Goal: Task Accomplishment & Management: Use online tool/utility

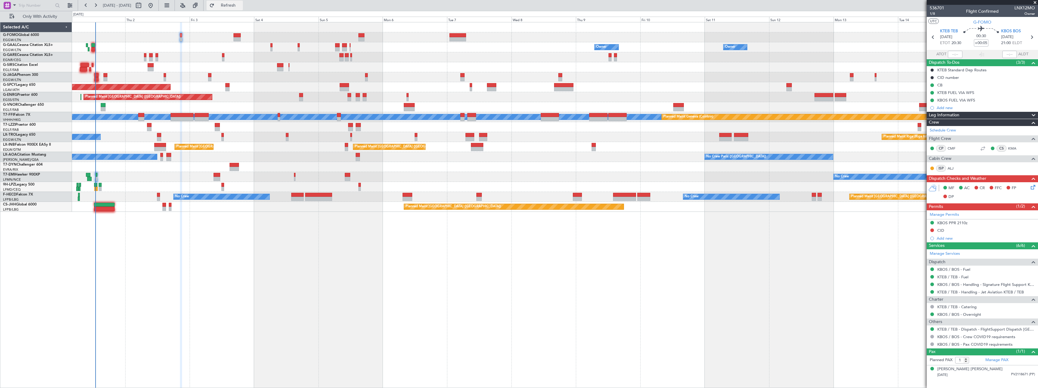
click at [243, 1] on button "Refresh" at bounding box center [225, 6] width 36 height 10
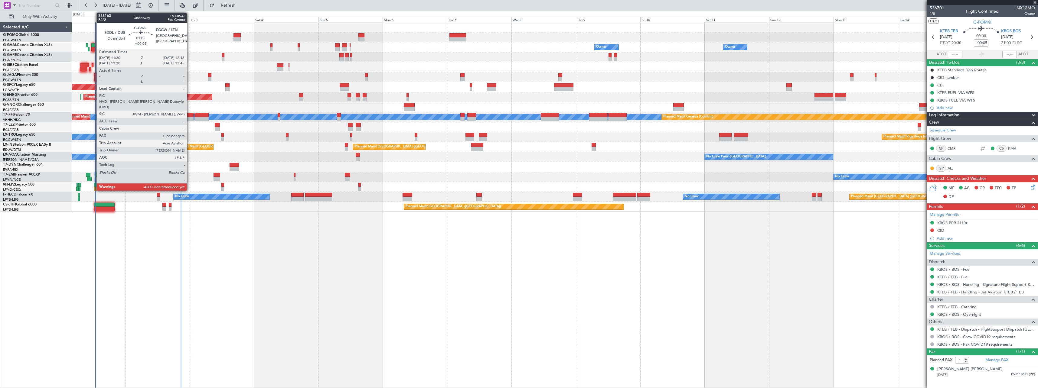
click at [93, 47] on div at bounding box center [93, 45] width 4 height 4
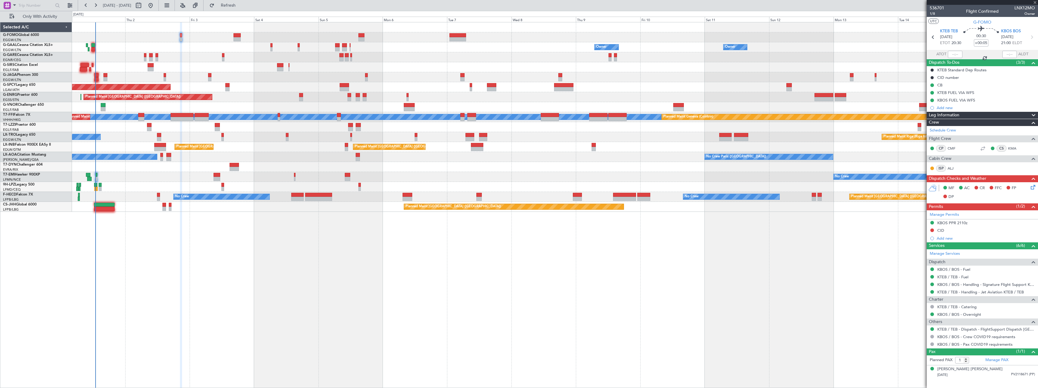
type input "0"
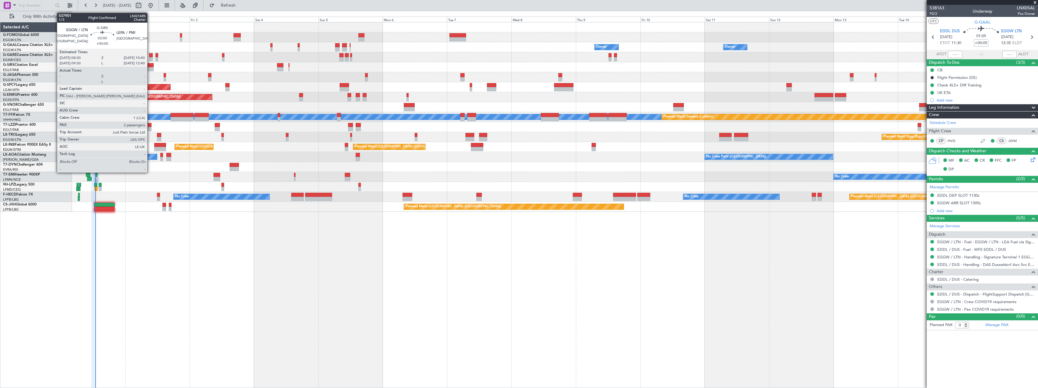
click at [150, 66] on div at bounding box center [151, 65] width 6 height 4
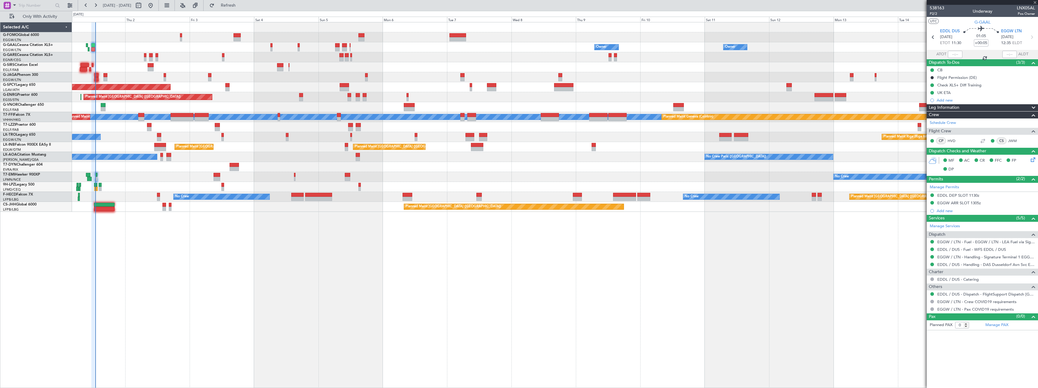
type input "2"
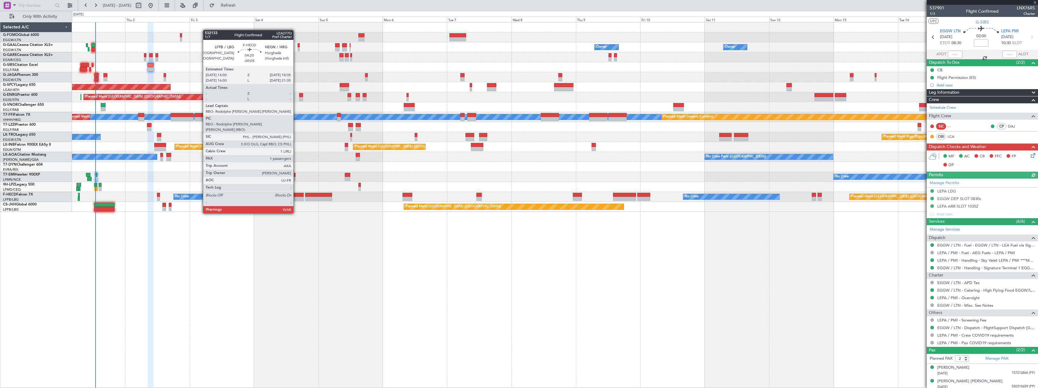
click at [296, 197] on div at bounding box center [297, 195] width 12 height 4
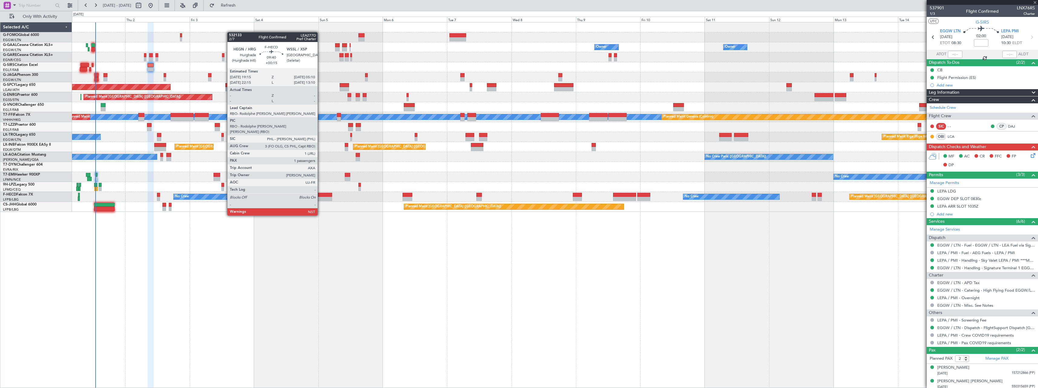
type input "-00:05"
type input "1"
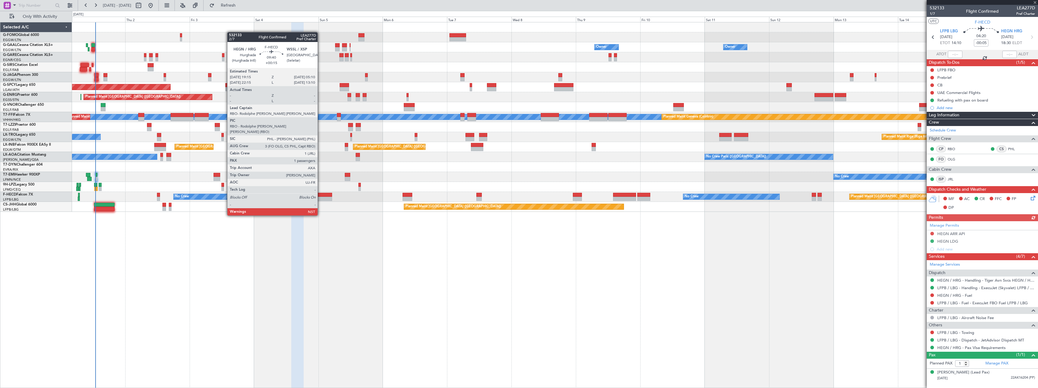
click at [320, 199] on div at bounding box center [318, 199] width 27 height 4
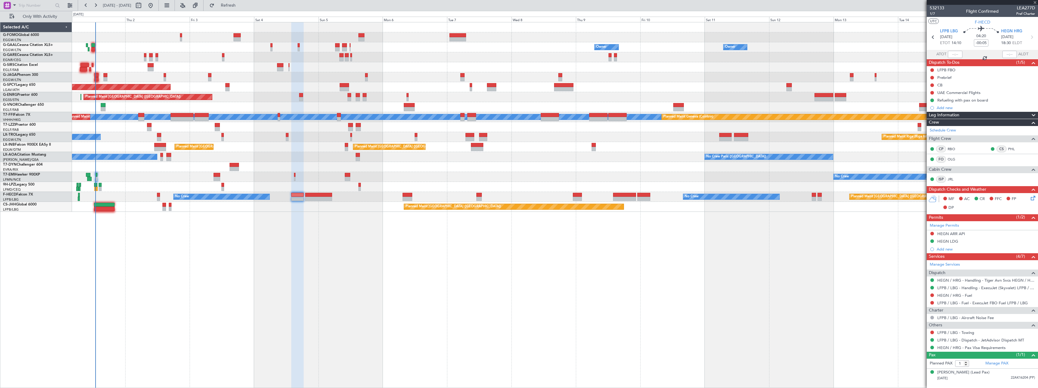
type input "+00:15"
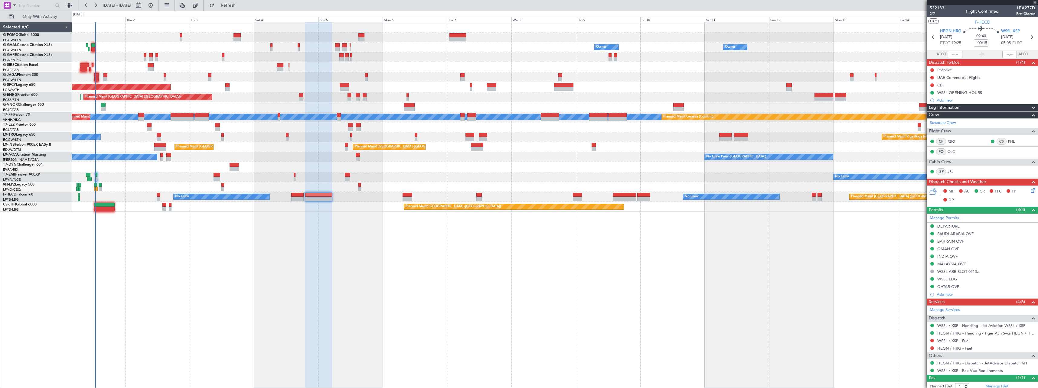
click at [959, 107] on span "Leg Information" at bounding box center [944, 107] width 31 height 7
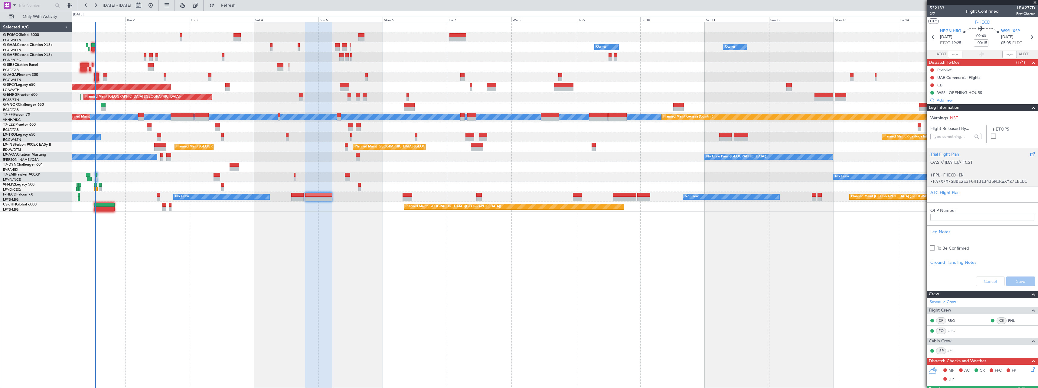
click at [959, 166] on div "OAS // [DATE]// FCST (FPL-FHECD-IN -FA7X/M-SBDE2E3FGHIJ1J4J5M1RWXYZ/LB1D1 -HEGN…" at bounding box center [982, 171] width 104 height 26
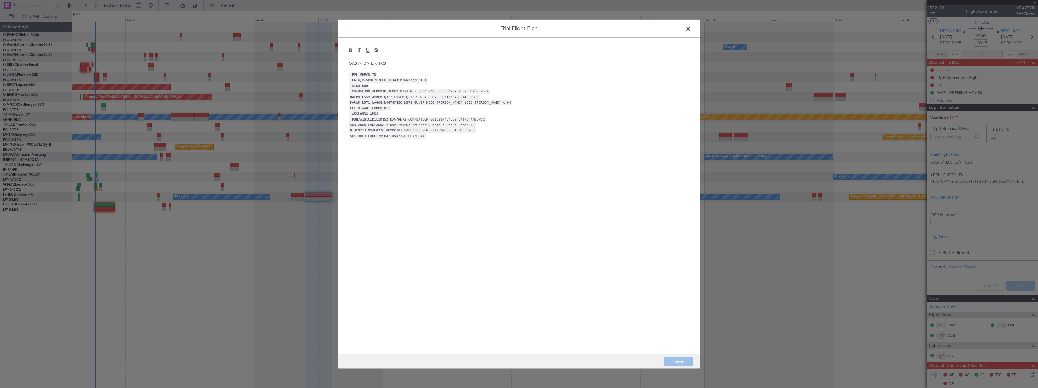
drag, startPoint x: 687, startPoint y: 27, endPoint x: 769, endPoint y: 71, distance: 92.8
click at [691, 27] on span at bounding box center [691, 30] width 0 height 12
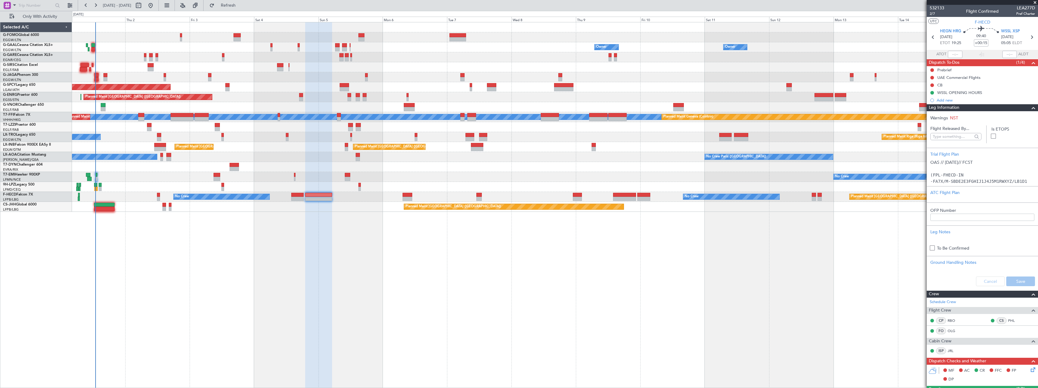
click at [957, 106] on span "Leg Information" at bounding box center [944, 107] width 31 height 7
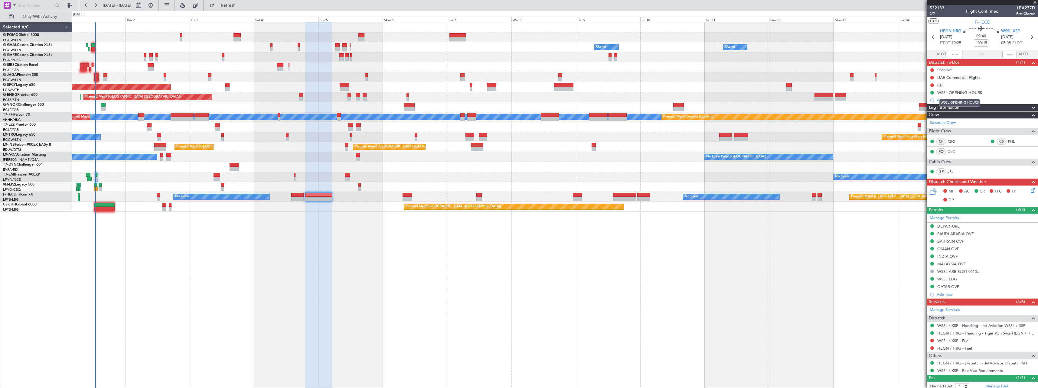
click at [954, 107] on mat-tooltip-component "WSSL OPENING HOURS" at bounding box center [959, 103] width 49 height 16
click at [984, 107] on div "Leg Information" at bounding box center [981, 107] width 111 height 7
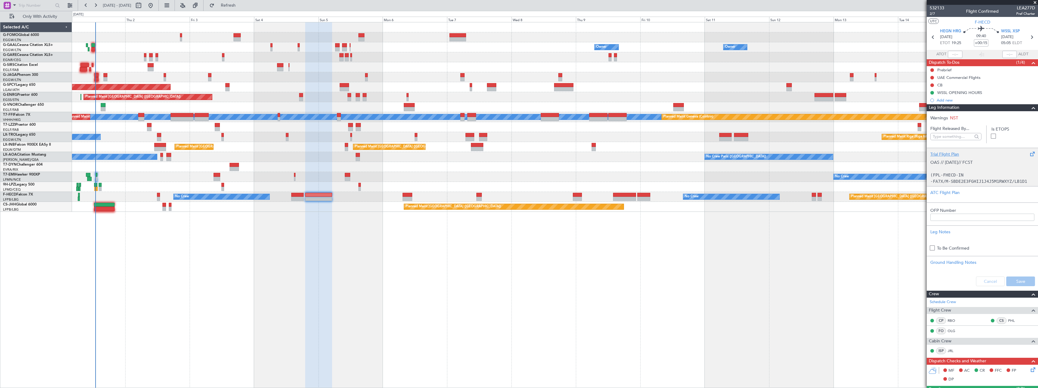
click at [962, 167] on div "OAS // [DATE]// FCST (FPL-FHECD-IN -FA7X/M-SBDE2E3FGHIJ1J4J5M1RWXYZ/LB1D1 -HEGN…" at bounding box center [982, 171] width 104 height 26
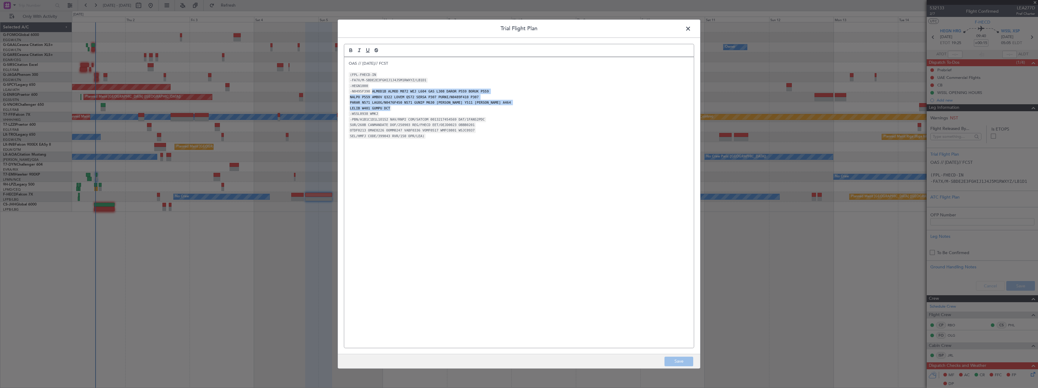
drag, startPoint x: 370, startPoint y: 92, endPoint x: 386, endPoint y: 108, distance: 22.0
click at [386, 108] on div "OAS // [DATE]// FCST (FPL-FHECD-IN -FA7X/M-SBDE2E3FGHIJ1J4J5M1RWXYZ/LB1D1 -HEGN…" at bounding box center [519, 202] width 350 height 291
copy div "ALMOD1B ALMOD M872 WEJ L604 GAS L308 DAROR P559 BORUK P559 NALPO P559 AMBOV Q32…"
click at [691, 26] on span at bounding box center [691, 30] width 0 height 12
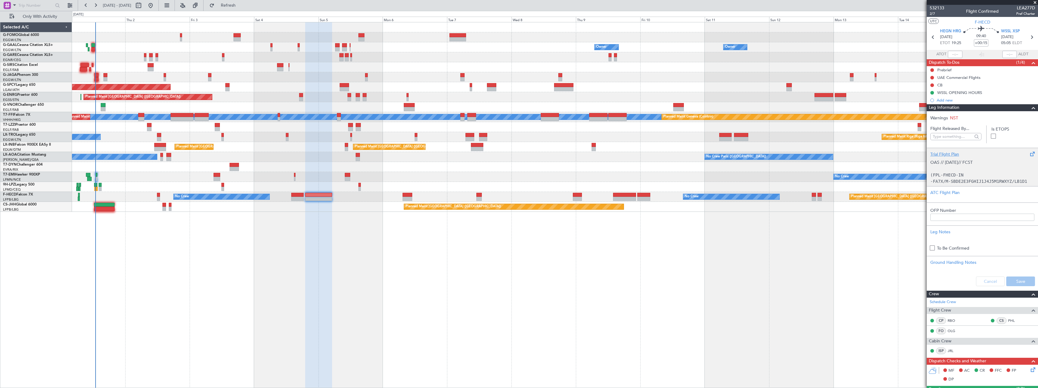
click at [967, 172] on div "OAS // [DATE]// FCST (FPL-FHECD-IN -FA7X/M-SBDE2E3FGHIJ1J4J5M1RWXYZ/LB1D1 -HEGN…" at bounding box center [982, 171] width 104 height 26
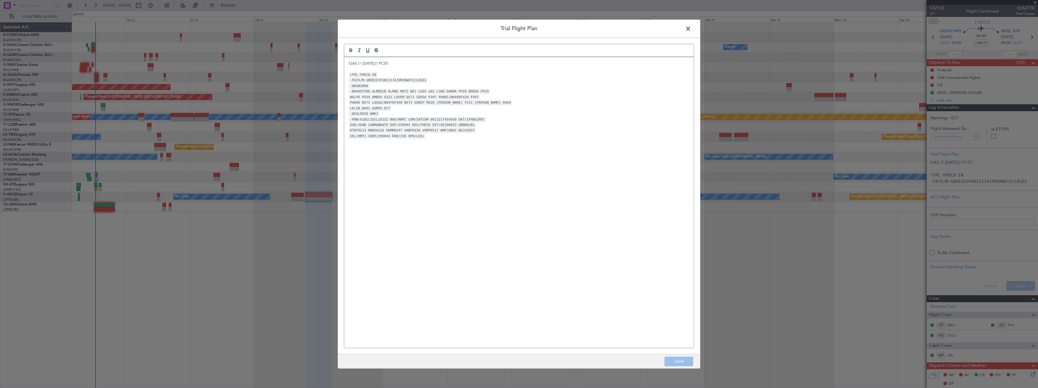
click at [691, 26] on span at bounding box center [691, 30] width 0 height 12
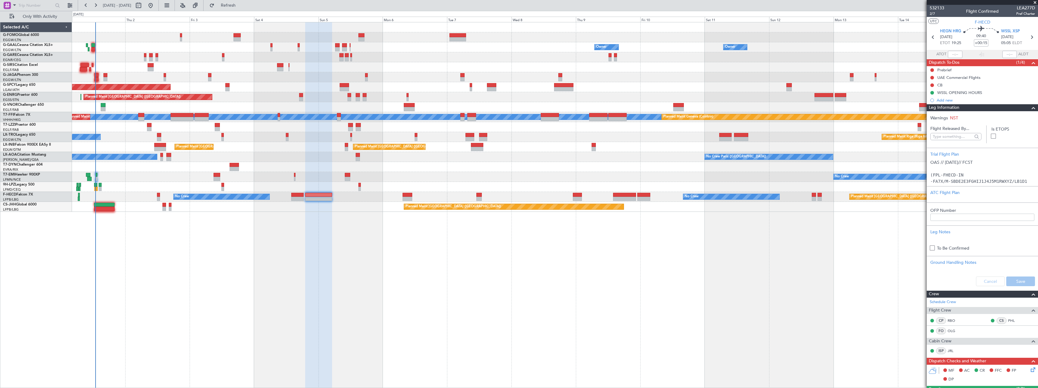
click at [950, 110] on span "Leg Information" at bounding box center [944, 107] width 31 height 7
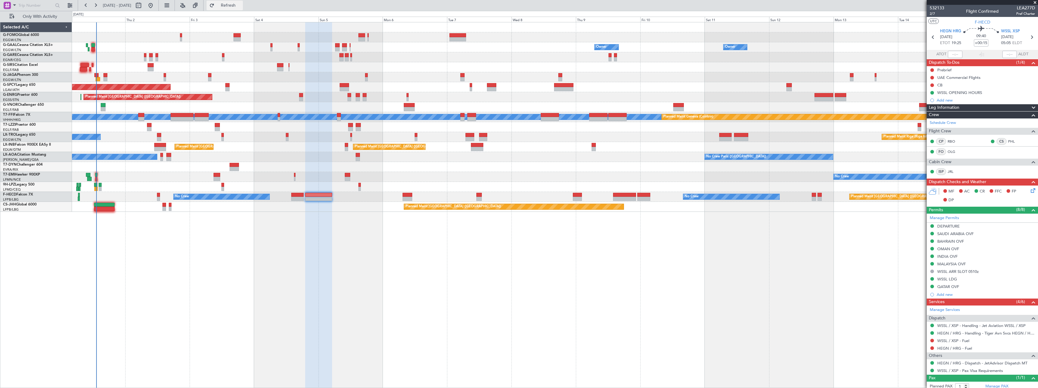
click at [236, 4] on span "Refresh" at bounding box center [228, 5] width 25 height 4
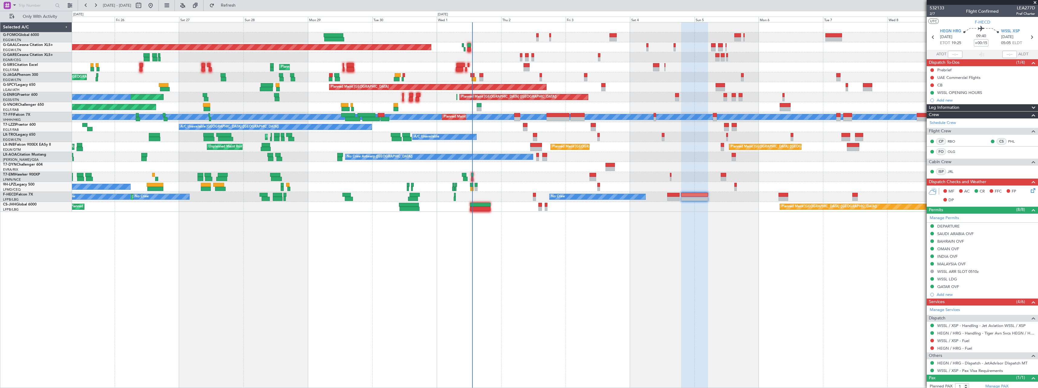
click at [585, 277] on div "Planned Maint [GEOGRAPHIC_DATA] ([GEOGRAPHIC_DATA]) Owner Planned [GEOGRAPHIC_D…" at bounding box center [555, 205] width 966 height 366
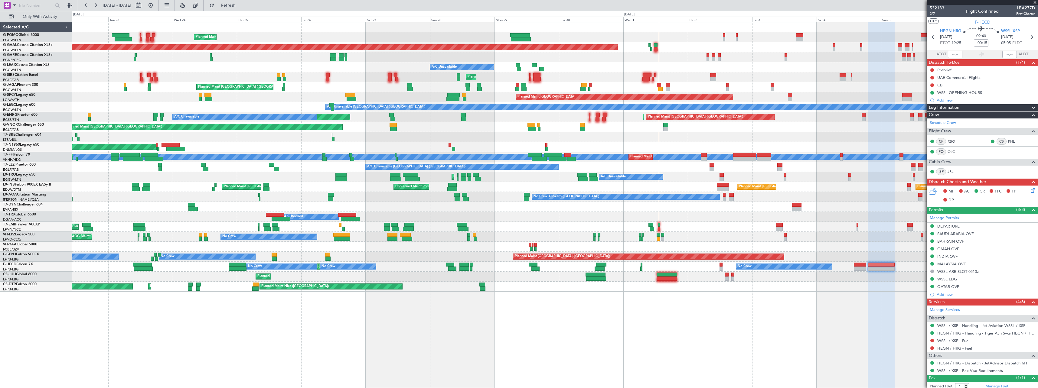
click at [421, 317] on div "Planned Maint [GEOGRAPHIC_DATA] ([GEOGRAPHIC_DATA]) Planned [GEOGRAPHIC_DATA] O…" at bounding box center [555, 205] width 966 height 366
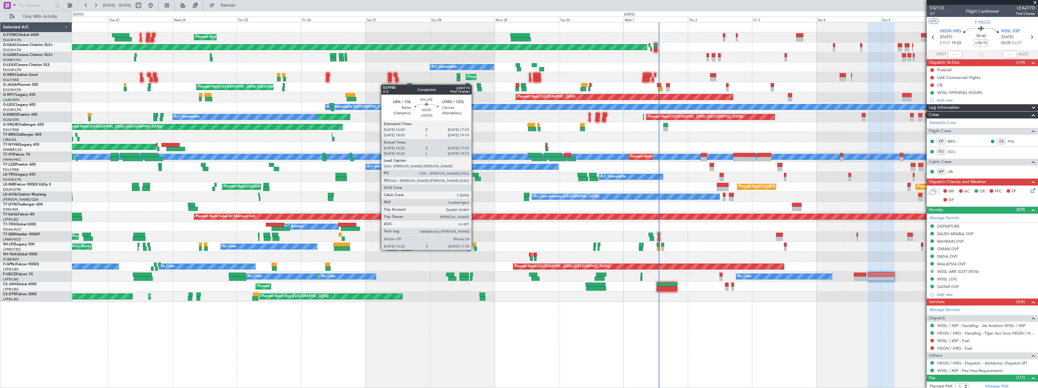
click at [474, 244] on div at bounding box center [474, 245] width 3 height 4
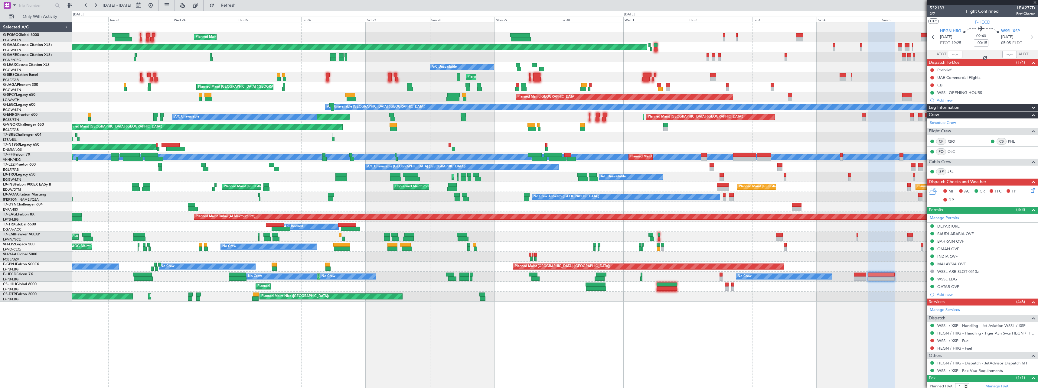
type input "16:32"
type input "17:28"
type input "4"
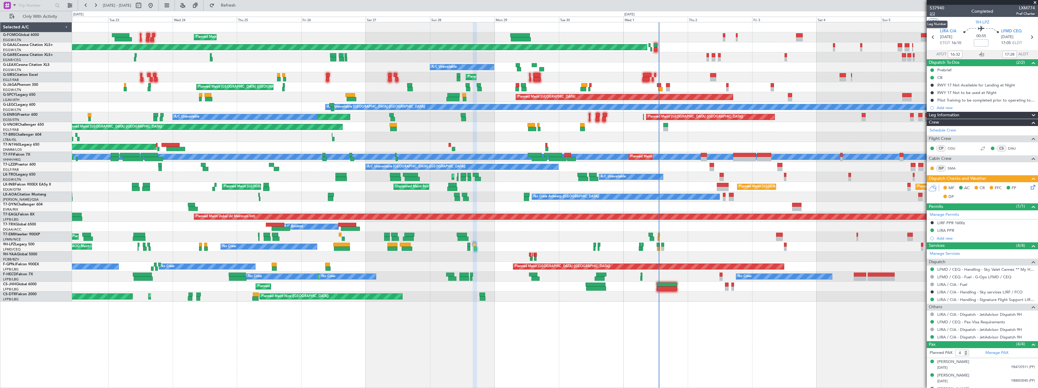
click at [931, 14] on span "2/2" at bounding box center [937, 13] width 15 height 5
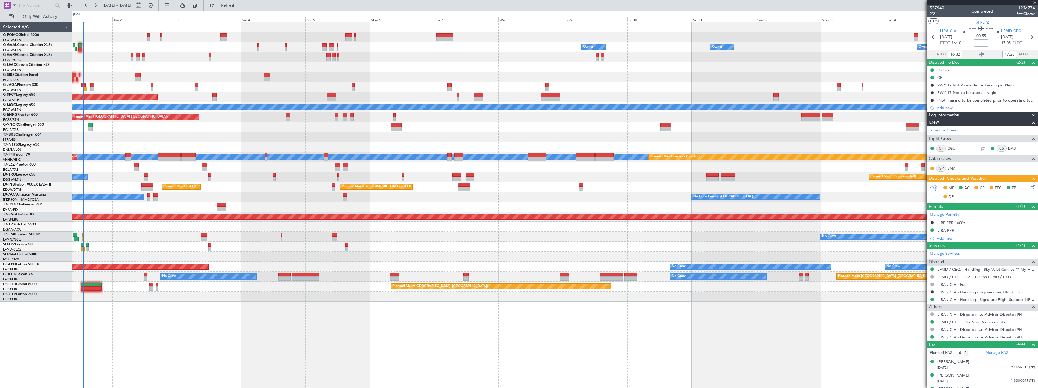
click at [140, 321] on div "Owner Owner Owner Owner No Crew Owner Planned [GEOGRAPHIC_DATA] A/C Unavailable…" at bounding box center [555, 205] width 966 height 366
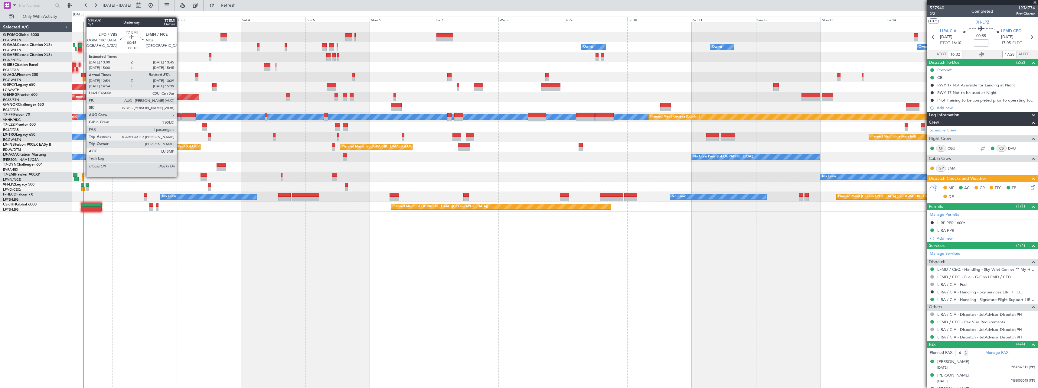
click at [83, 177] on div at bounding box center [83, 175] width 2 height 4
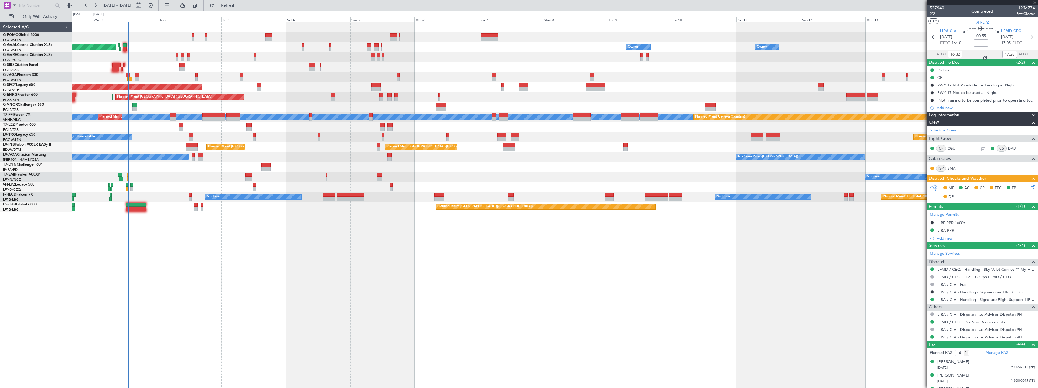
type input "+00:10"
type input "12:54"
type input "1"
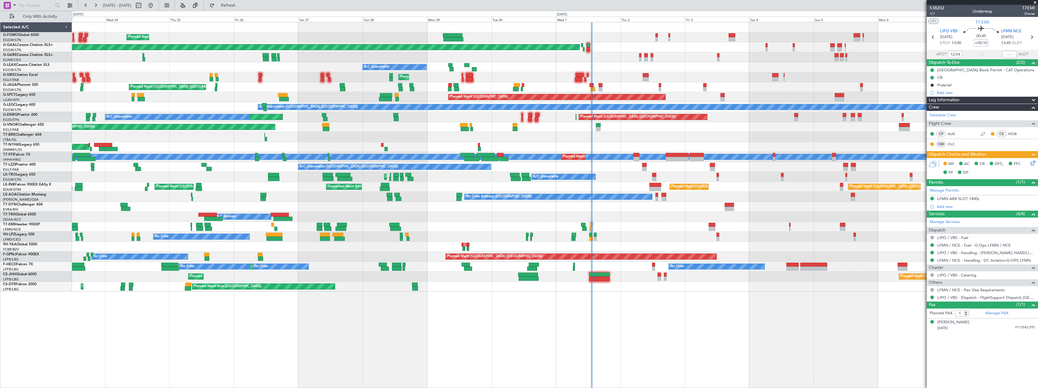
click at [628, 231] on div "Planned Maint [GEOGRAPHIC_DATA] ([GEOGRAPHIC_DATA]) Planned [GEOGRAPHIC_DATA] O…" at bounding box center [555, 205] width 966 height 366
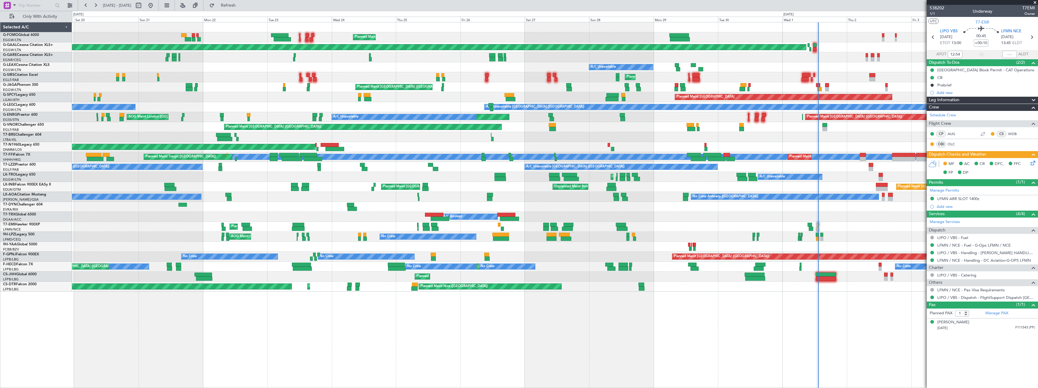
click at [388, 327] on div "Planned Maint [GEOGRAPHIC_DATA] ([GEOGRAPHIC_DATA]) Planned [GEOGRAPHIC_DATA] A…" at bounding box center [555, 205] width 966 height 366
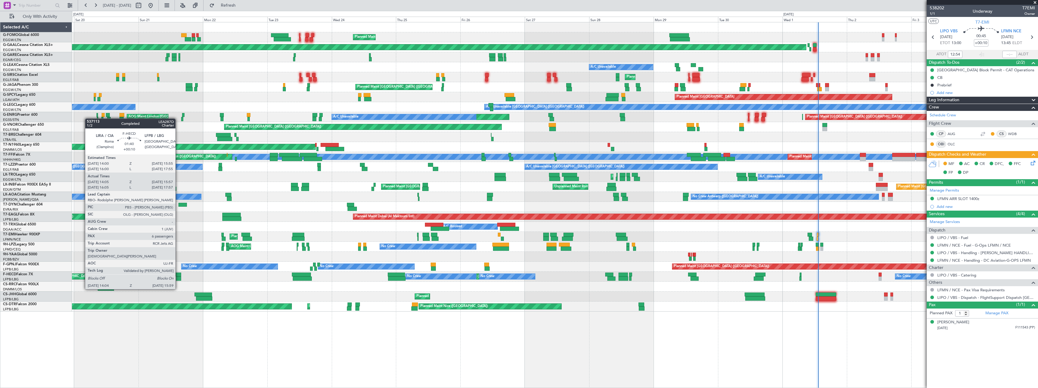
click at [178, 278] on div at bounding box center [178, 279] width 5 height 4
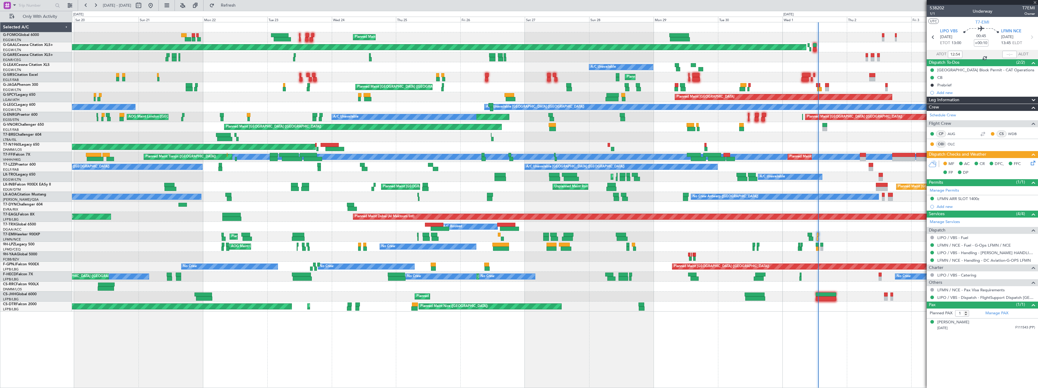
type input "14:15"
type input "15:52"
type input "6"
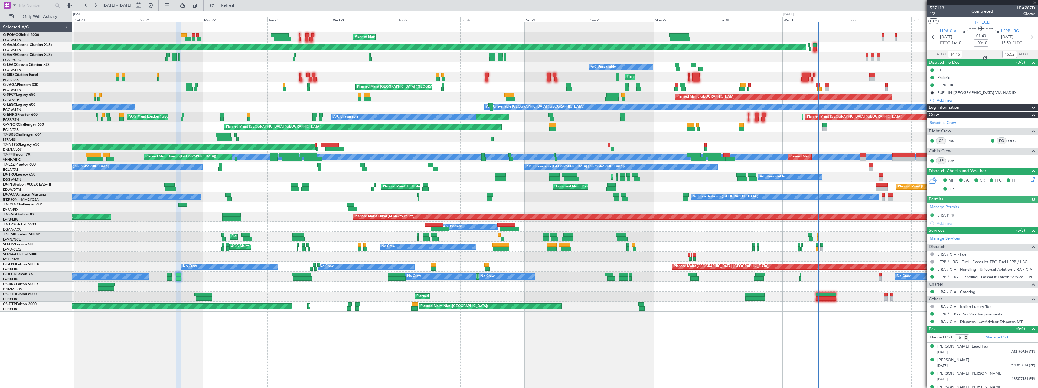
type input "16:15"
type input "17:52"
type input "14:15"
type input "15:52"
click at [933, 13] on span "1/2" at bounding box center [937, 13] width 15 height 5
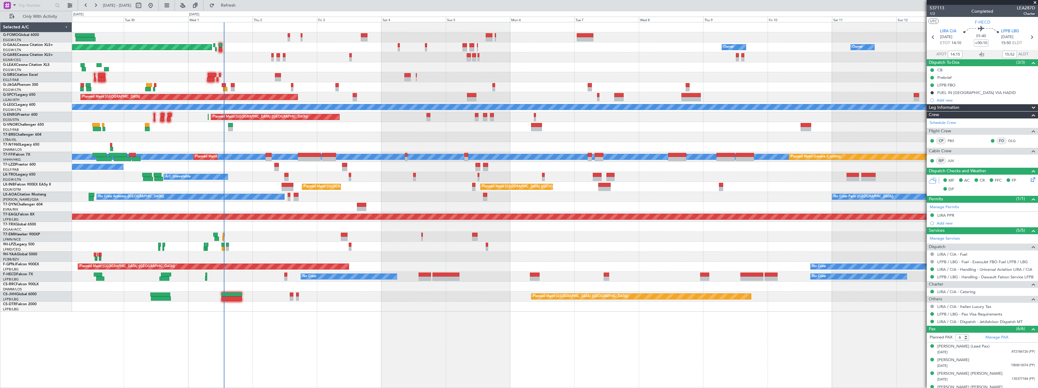
click at [135, 248] on div "No Crew" at bounding box center [554, 247] width 965 height 10
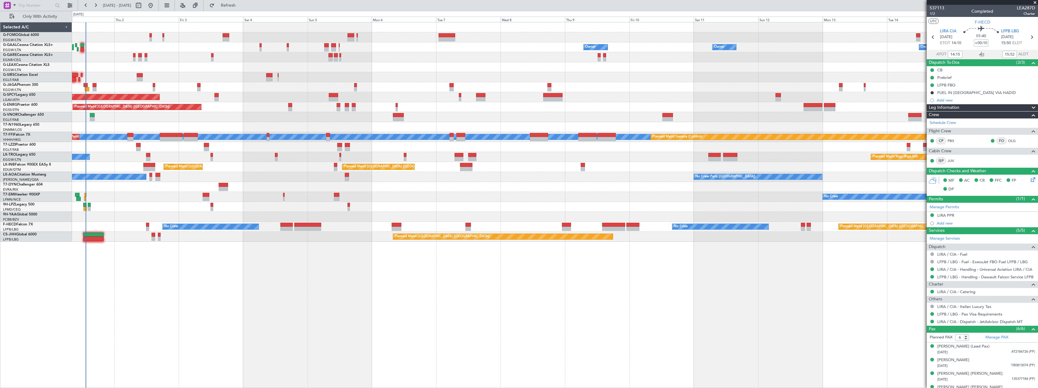
click at [197, 278] on div "Planned Maint Dusseldorf Owner Owner Owner Owner No Crew Owner A/C Unavailable …" at bounding box center [555, 205] width 966 height 366
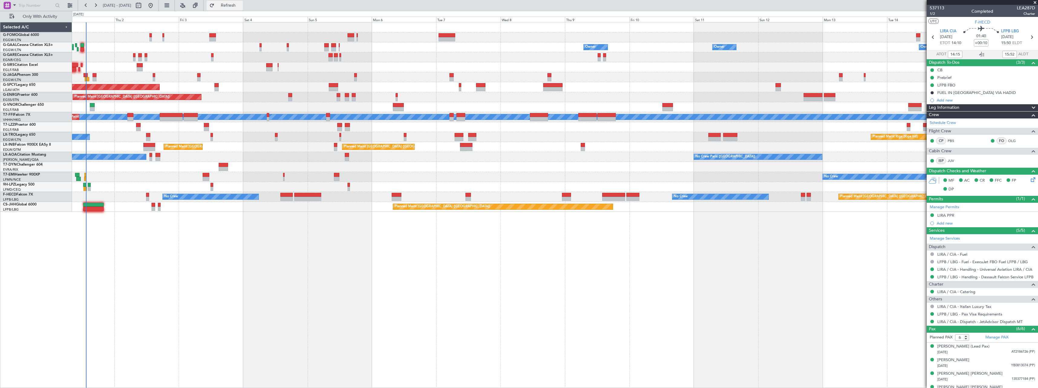
click at [241, 6] on span "Refresh" at bounding box center [228, 5] width 25 height 4
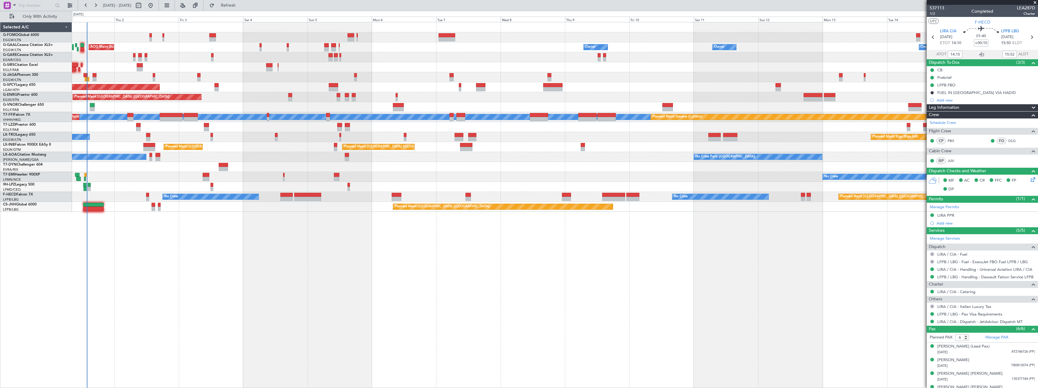
drag, startPoint x: 240, startPoint y: 4, endPoint x: 231, endPoint y: 0, distance: 10.3
click at [240, 4] on span "Refresh" at bounding box center [228, 5] width 25 height 4
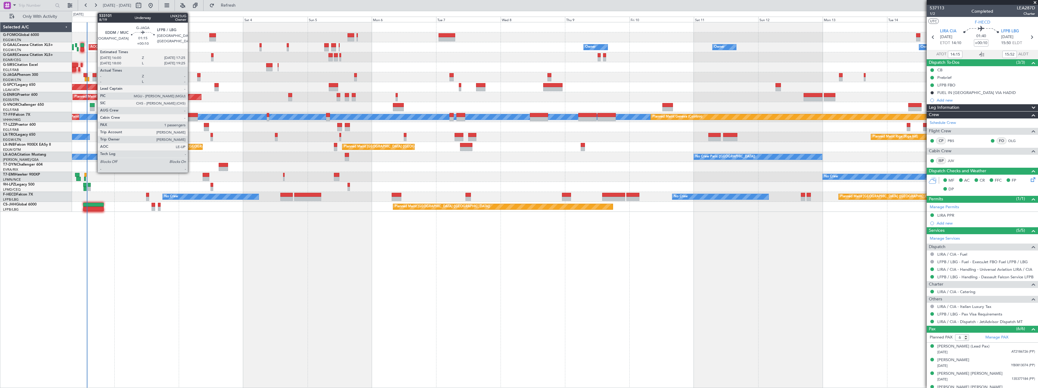
click at [94, 75] on div at bounding box center [95, 75] width 4 height 4
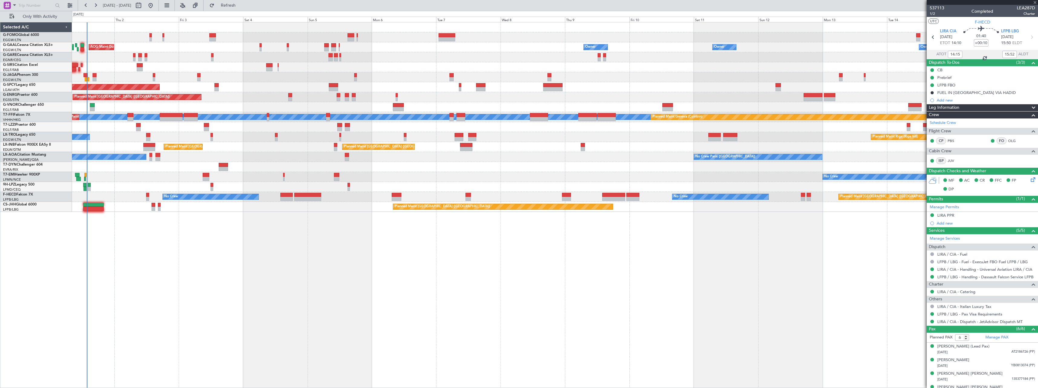
type input "1"
